Goal: Check status: Check status

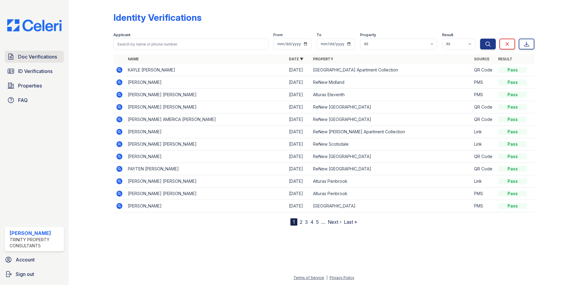
click at [17, 58] on link "Doc Verifications" at bounding box center [34, 57] width 59 height 12
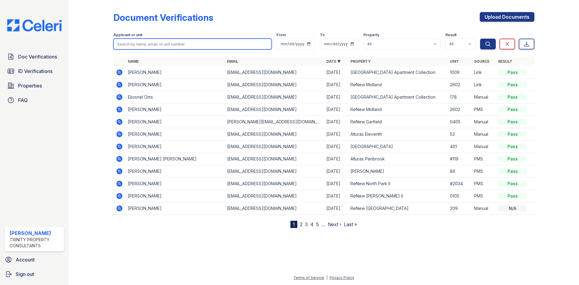
click at [153, 44] on input "search" at bounding box center [192, 44] width 158 height 11
type input "[PERSON_NAME]"
click at [480, 39] on button "Search" at bounding box center [488, 44] width 16 height 11
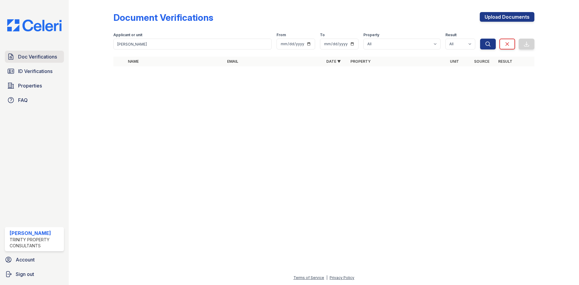
click at [49, 56] on span "Doc Verifications" at bounding box center [37, 56] width 39 height 7
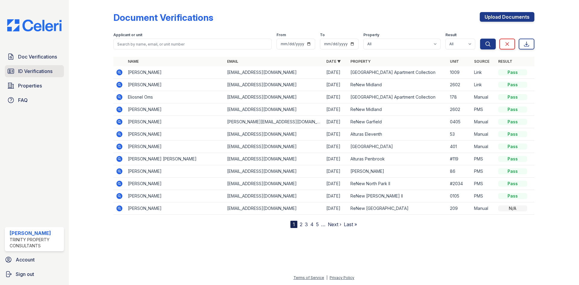
click at [19, 67] on link "ID Verifications" at bounding box center [34, 71] width 59 height 12
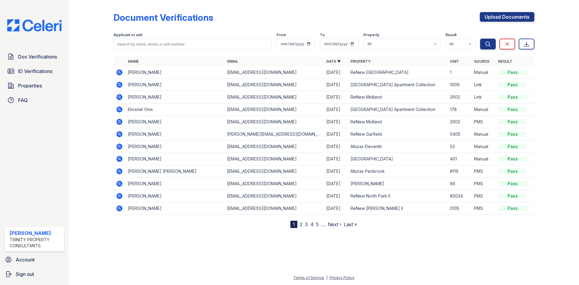
click at [117, 73] on icon at bounding box center [119, 72] width 6 height 6
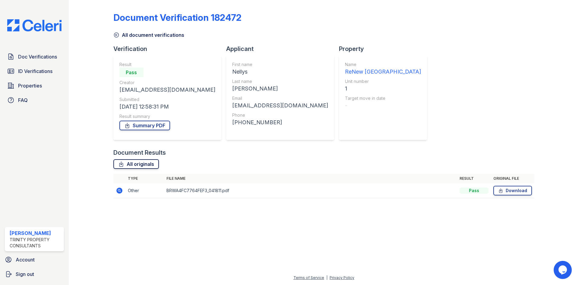
click at [144, 161] on link "All originals" at bounding box center [136, 164] width 46 height 10
click at [139, 128] on link "Summary PDF" at bounding box center [144, 126] width 51 height 10
click at [43, 54] on span "Doc Verifications" at bounding box center [37, 56] width 39 height 7
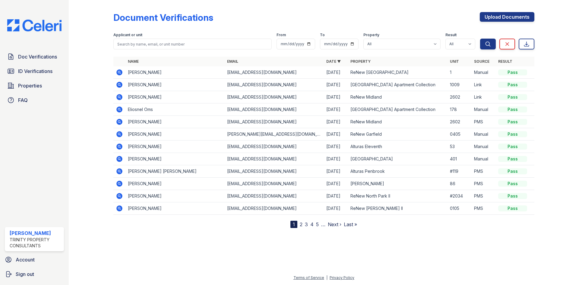
click at [43, 50] on div "Doc Verifications ID Verifications Properties FAQ Kasandra Dominguez Trinity Pr…" at bounding box center [34, 142] width 69 height 285
